Goal: Transaction & Acquisition: Purchase product/service

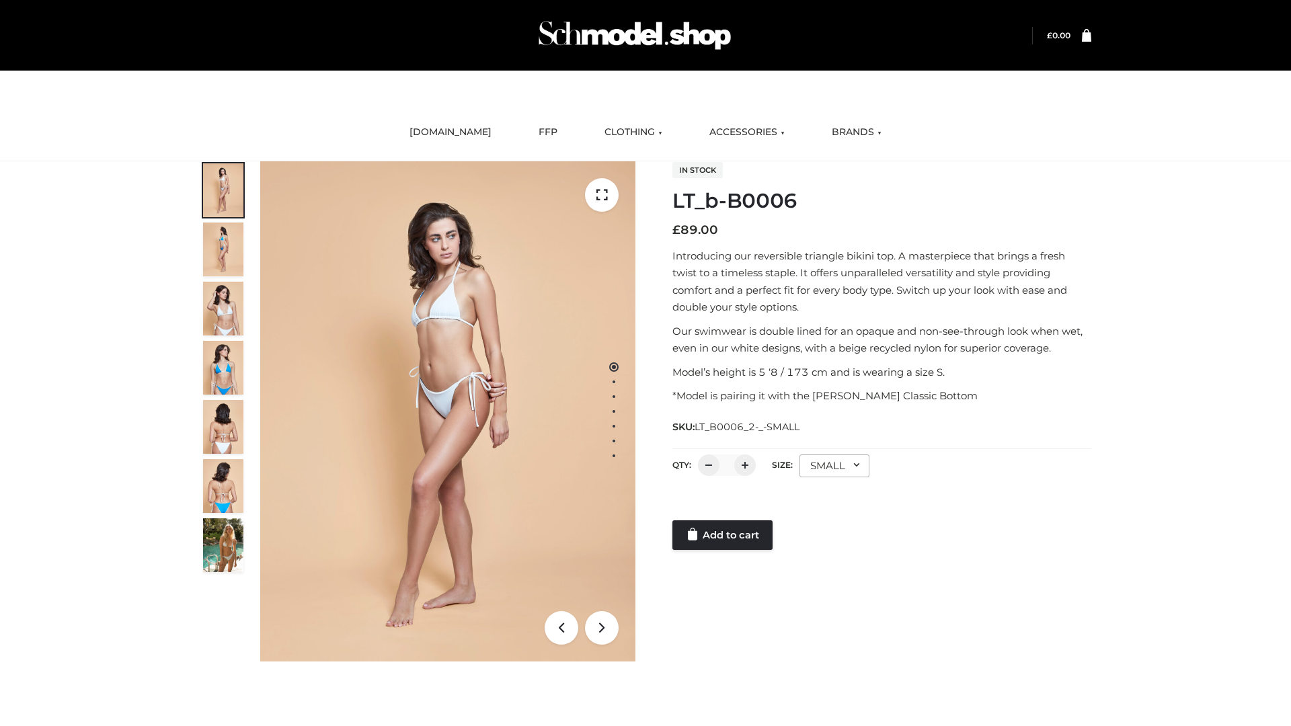
click at [724, 535] on link "Add to cart" at bounding box center [723, 536] width 100 height 30
